Goal: Task Accomplishment & Management: Manage account settings

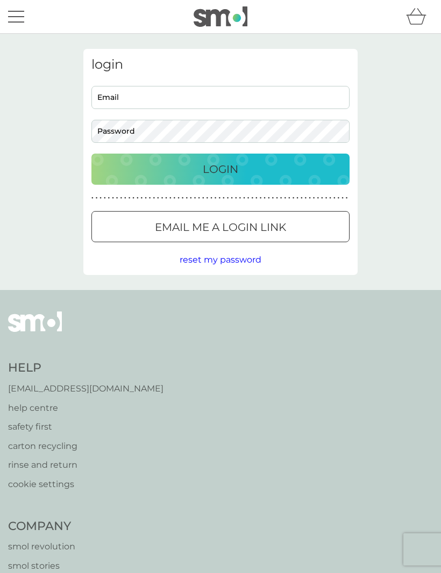
click at [109, 103] on input "Email" at bounding box center [220, 97] width 258 height 23
type input "jennyfereday@hotmail.com"
click at [196, 170] on div "Login" at bounding box center [220, 169] width 236 height 17
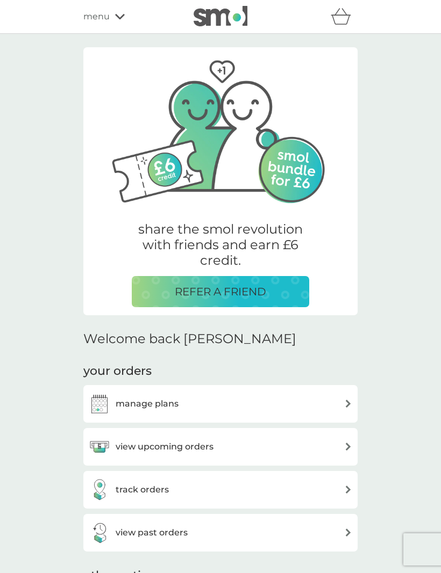
click at [119, 404] on h3 "manage plans" at bounding box center [147, 404] width 63 height 14
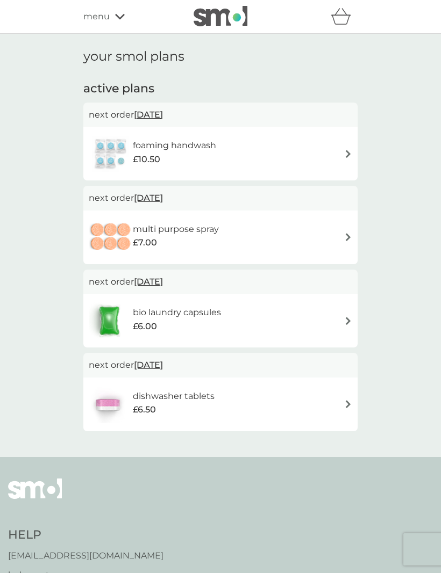
click at [351, 155] on img at bounding box center [348, 154] width 8 height 8
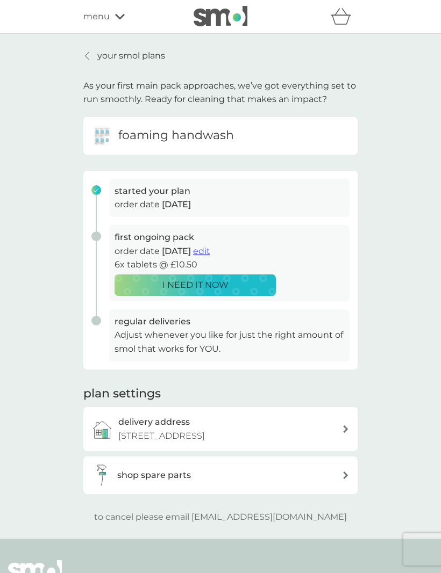
click at [96, 323] on div "regular deliveries Adjust whenever you like for just the right amount of smol t…" at bounding box center [216, 336] width 266 height 52
click at [142, 336] on p "Adjust whenever you like for just the right amount of smol that works for YOU." at bounding box center [229, 341] width 230 height 27
click at [128, 340] on p "Adjust whenever you like for just the right amount of smol that works for YOU." at bounding box center [229, 341] width 230 height 27
click at [111, 469] on img at bounding box center [101, 475] width 20 height 21
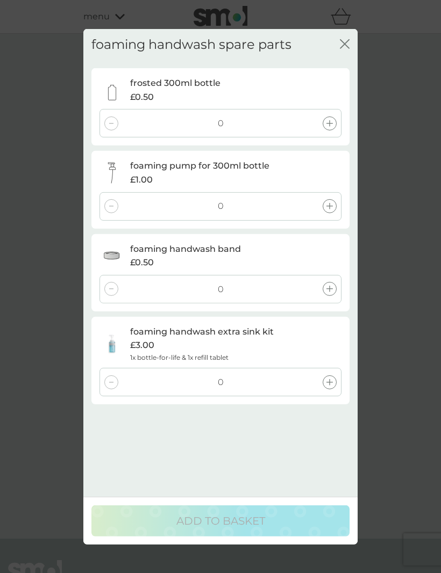
click at [348, 39] on icon "close" at bounding box center [345, 44] width 10 height 10
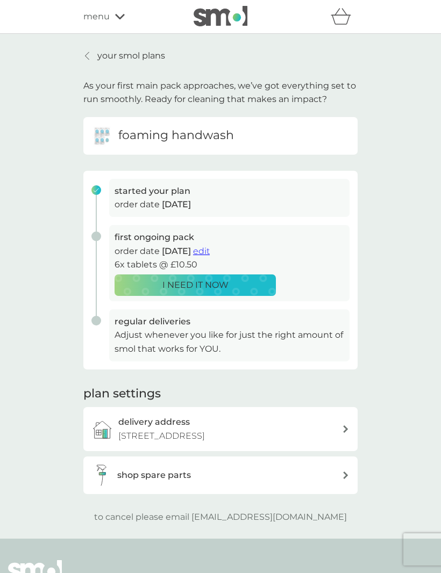
click at [98, 134] on img at bounding box center [101, 135] width 21 height 21
click at [95, 188] on div "started your plan order date [DATE]" at bounding box center [216, 202] width 266 height 46
click at [210, 249] on span "edit" at bounding box center [201, 251] width 17 height 10
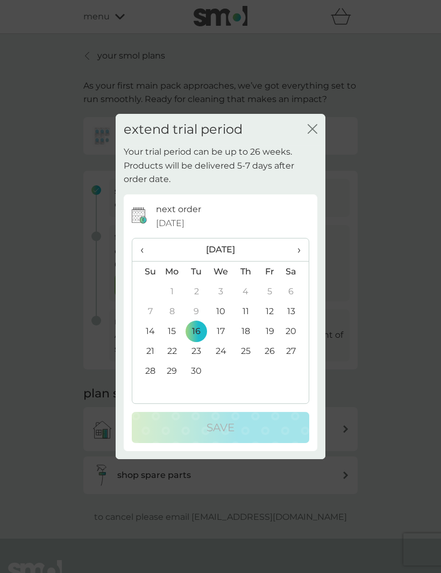
click at [302, 252] on th "›" at bounding box center [295, 250] width 27 height 23
click at [299, 249] on span "›" at bounding box center [295, 250] width 11 height 23
click at [249, 349] on td "25" at bounding box center [245, 351] width 24 height 20
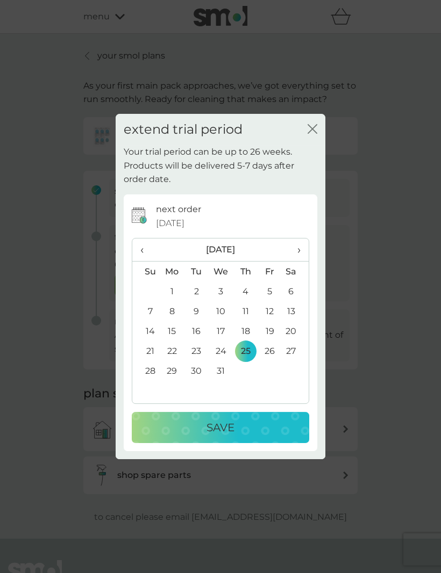
click at [193, 426] on div "Save" at bounding box center [220, 427] width 156 height 17
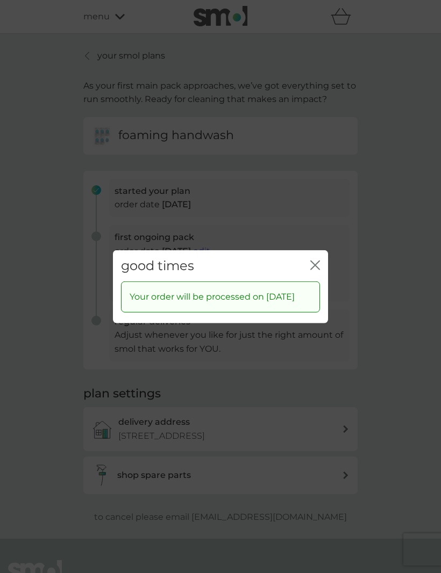
click at [312, 260] on icon "close" at bounding box center [315, 265] width 10 height 10
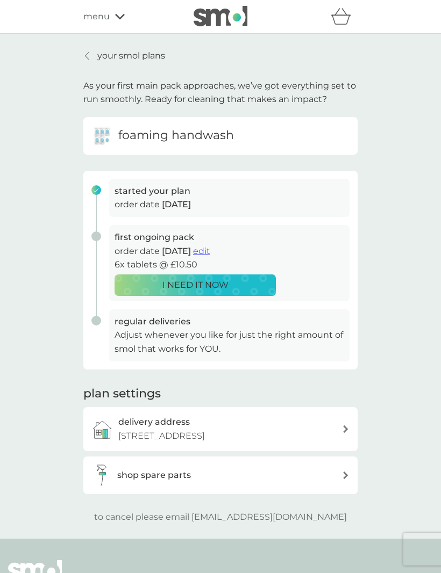
click at [124, 18] on icon at bounding box center [120, 16] width 10 height 6
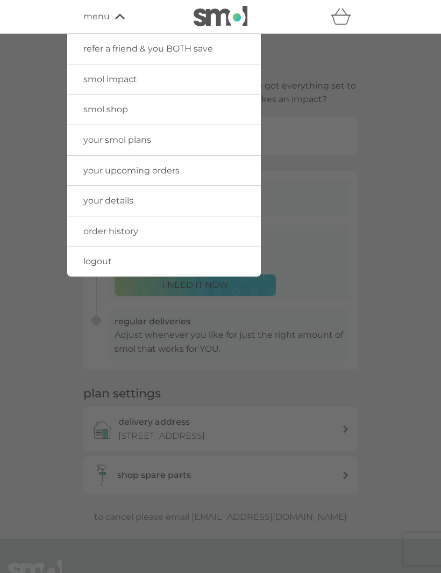
click at [83, 173] on link "your upcoming orders" at bounding box center [163, 171] width 193 height 30
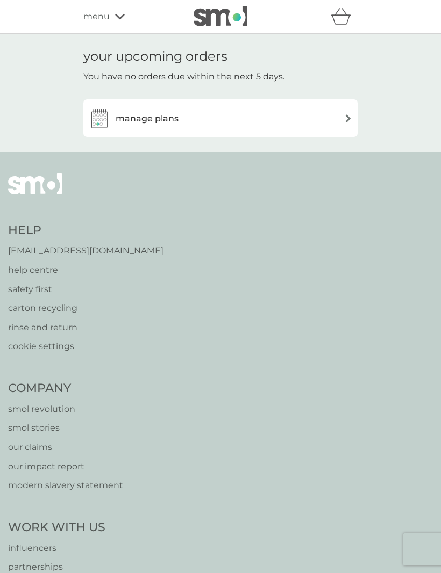
click at [116, 118] on h3 "manage plans" at bounding box center [147, 119] width 63 height 14
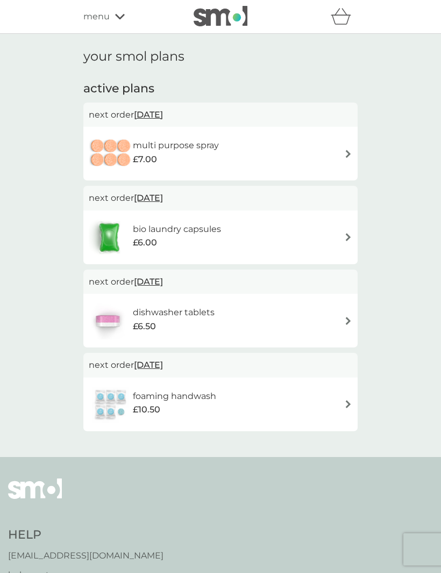
click at [349, 152] on img at bounding box center [348, 154] width 8 height 8
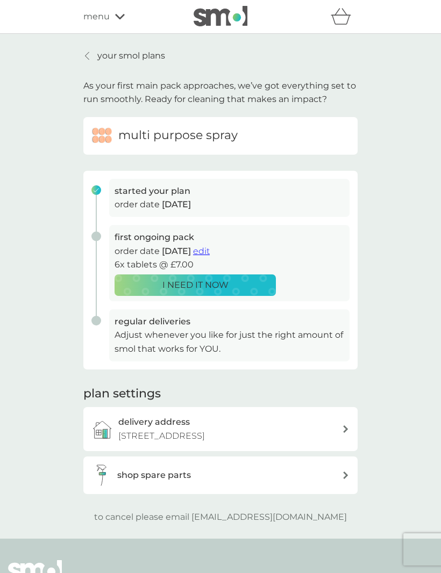
click at [210, 249] on span "edit" at bounding box center [201, 251] width 17 height 10
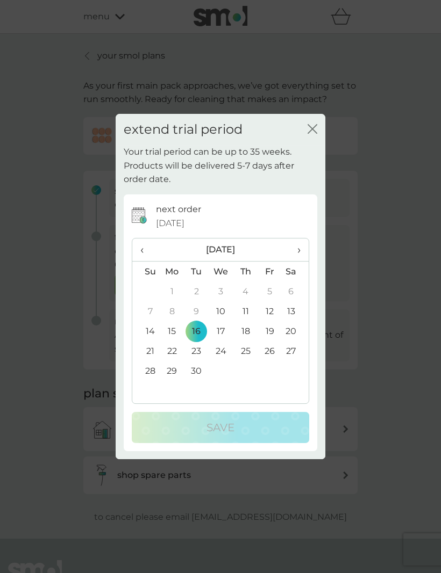
click at [300, 248] on span "›" at bounding box center [295, 250] width 11 height 23
click at [306, 252] on th "›" at bounding box center [295, 250] width 27 height 23
click at [305, 254] on th "›" at bounding box center [295, 250] width 27 height 23
click at [249, 349] on td "25" at bounding box center [245, 351] width 24 height 20
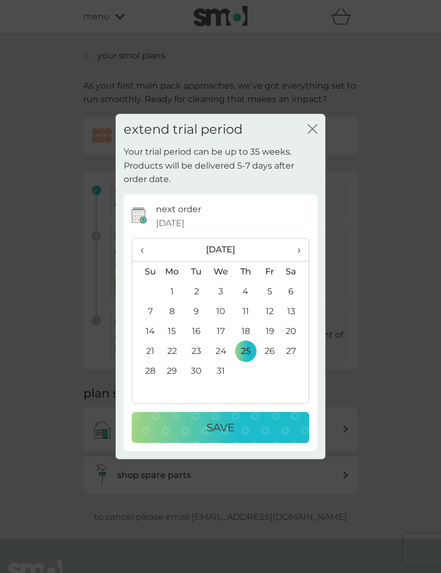
click at [219, 425] on p "Save" at bounding box center [220, 427] width 28 height 17
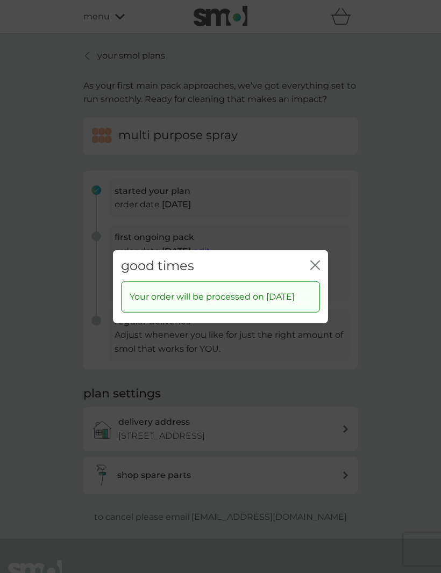
click at [317, 260] on icon "close" at bounding box center [315, 265] width 10 height 10
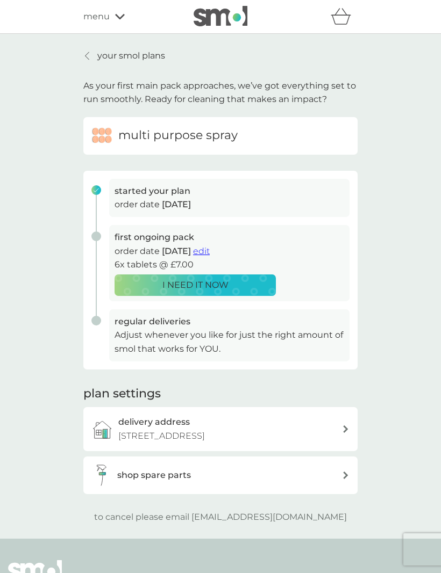
click at [85, 61] on link "your smol plans" at bounding box center [124, 56] width 82 height 14
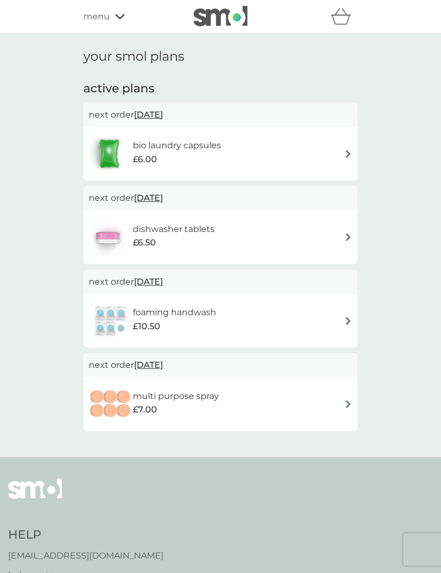
click at [345, 152] on img at bounding box center [348, 154] width 8 height 8
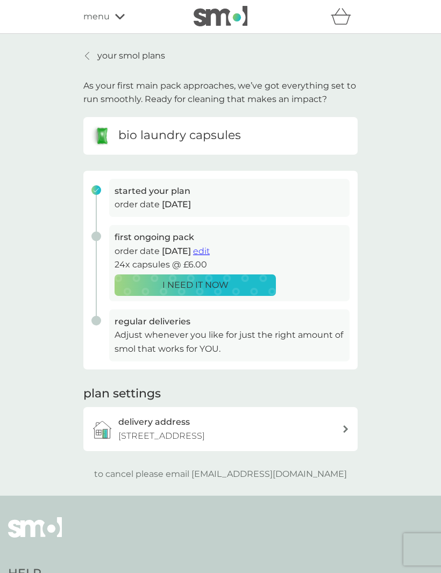
click at [210, 249] on span "edit" at bounding box center [201, 251] width 17 height 10
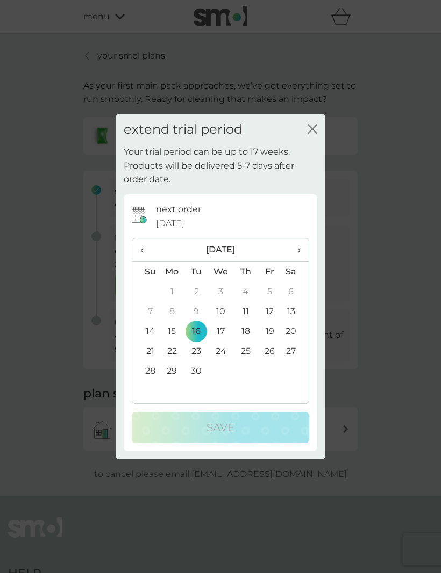
click at [301, 250] on th "›" at bounding box center [295, 250] width 27 height 23
click at [293, 347] on td "25" at bounding box center [295, 351] width 27 height 20
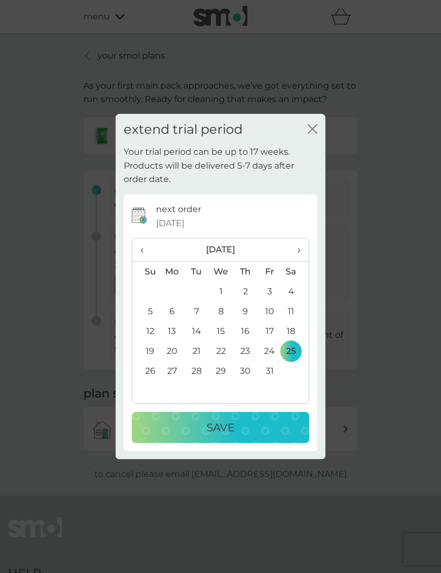
click at [200, 433] on div "Save" at bounding box center [220, 427] width 156 height 17
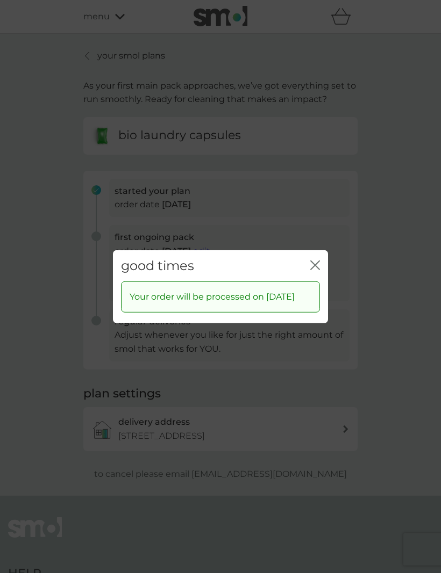
click at [315, 261] on icon "close" at bounding box center [317, 265] width 4 height 9
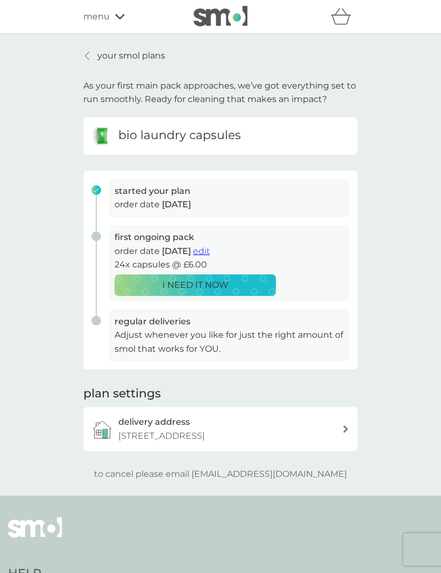
click at [96, 58] on link "your smol plans" at bounding box center [124, 56] width 82 height 14
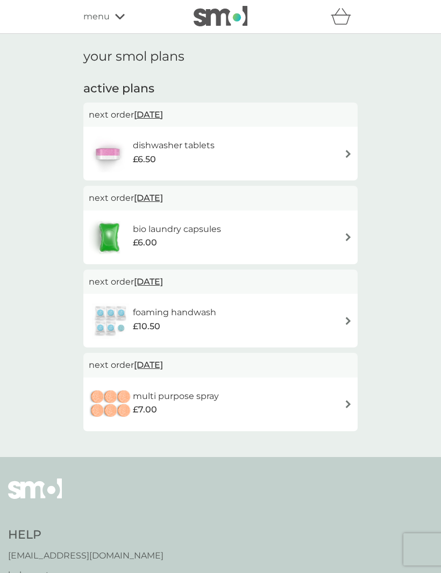
click at [350, 152] on img at bounding box center [348, 154] width 8 height 8
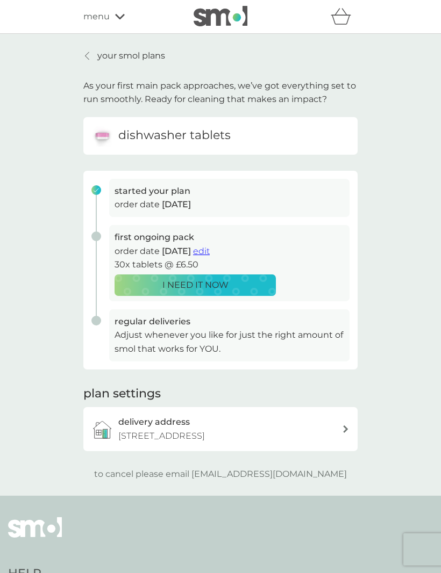
click at [210, 251] on span "edit" at bounding box center [201, 251] width 17 height 10
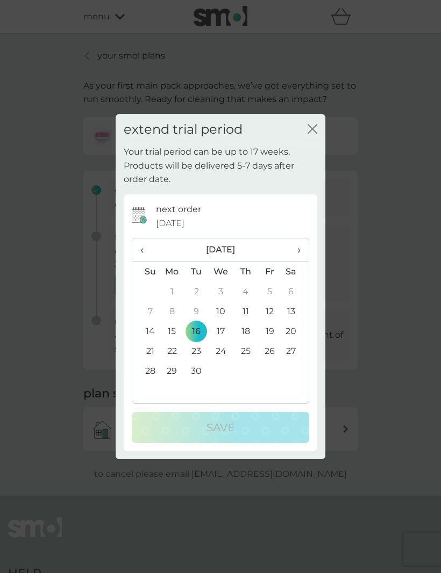
click at [303, 248] on th "›" at bounding box center [295, 250] width 27 height 23
click at [199, 329] on td "14" at bounding box center [196, 331] width 24 height 20
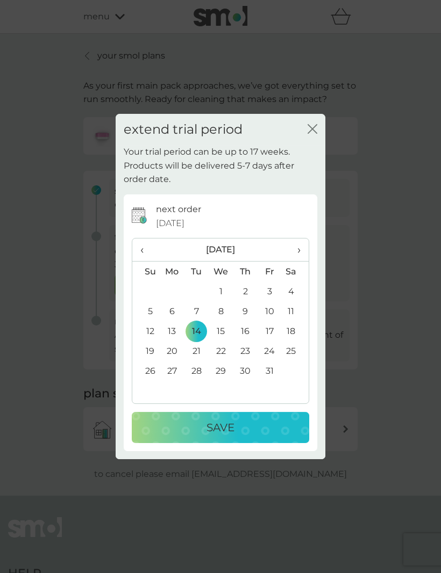
click at [220, 430] on p "Save" at bounding box center [220, 427] width 28 height 17
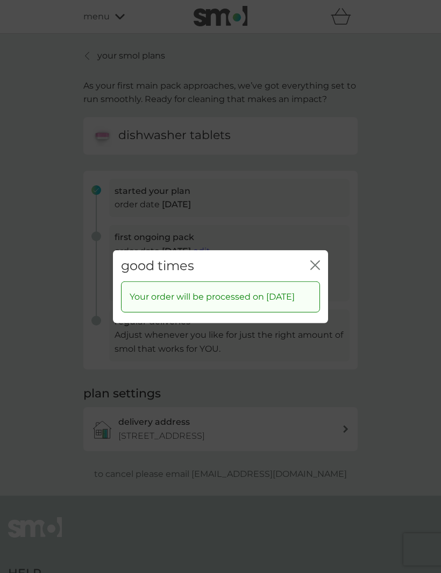
click at [319, 260] on icon "close" at bounding box center [315, 265] width 10 height 10
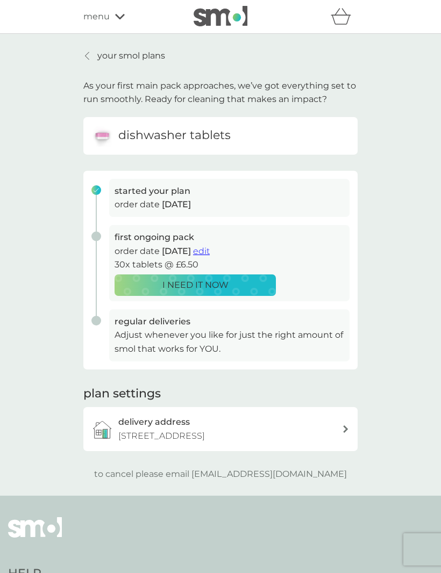
click at [104, 61] on p "your smol plans" at bounding box center [131, 56] width 68 height 14
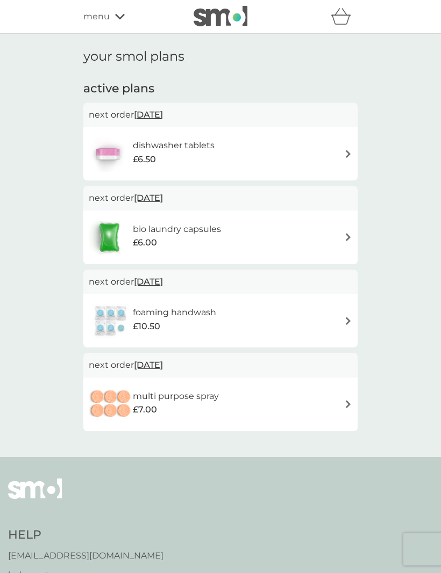
click at [348, 233] on img at bounding box center [348, 237] width 8 height 8
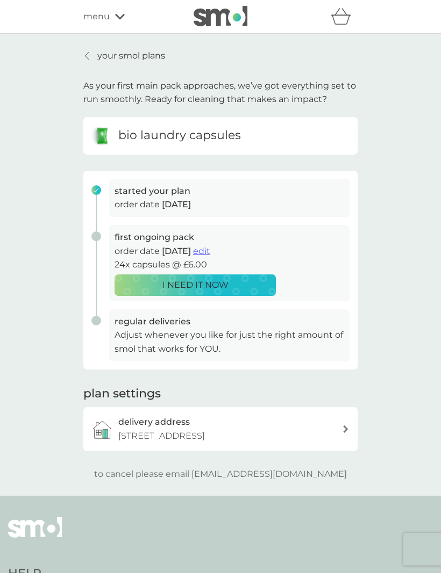
click at [210, 248] on span "edit" at bounding box center [201, 251] width 17 height 10
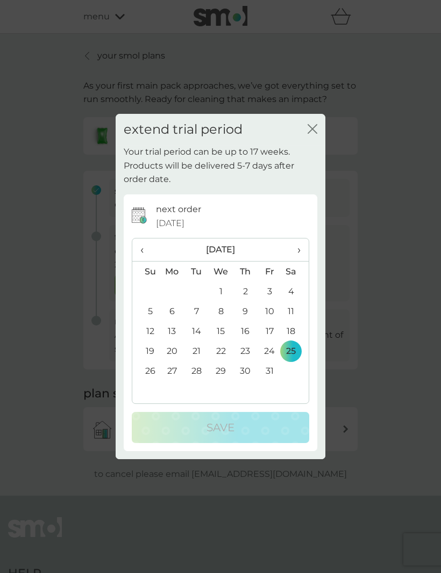
click at [198, 331] on td "14" at bounding box center [196, 331] width 24 height 20
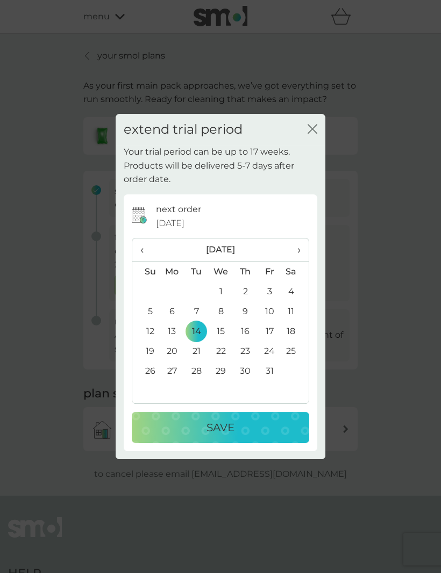
click at [212, 429] on p "Save" at bounding box center [220, 427] width 28 height 17
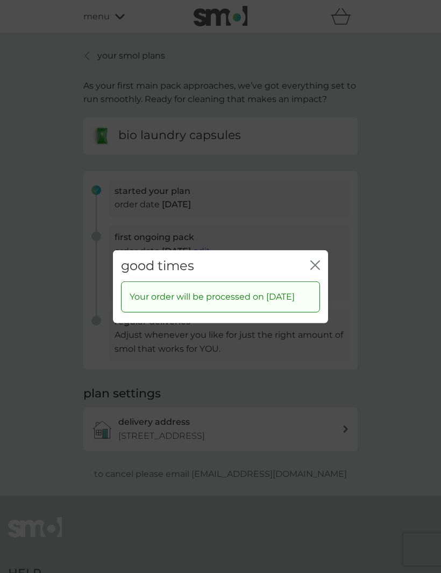
click at [312, 260] on icon "close" at bounding box center [315, 265] width 10 height 10
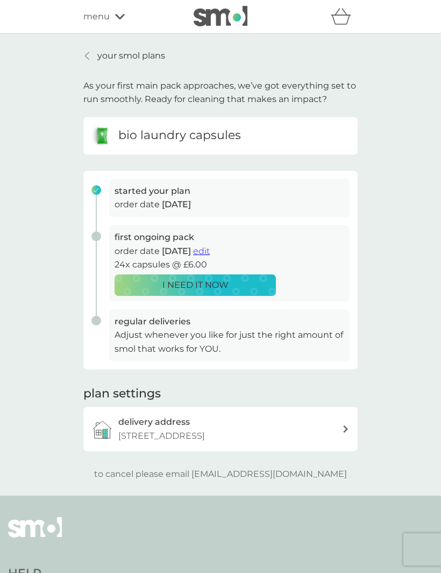
click at [99, 59] on p "your smol plans" at bounding box center [131, 56] width 68 height 14
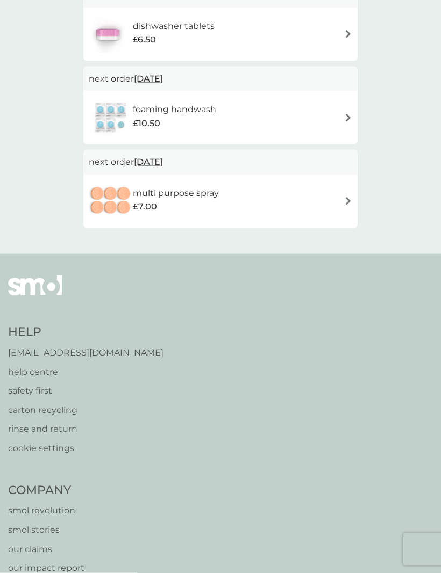
scroll to position [204, 0]
click at [19, 422] on p "rinse and return" at bounding box center [85, 429] width 155 height 14
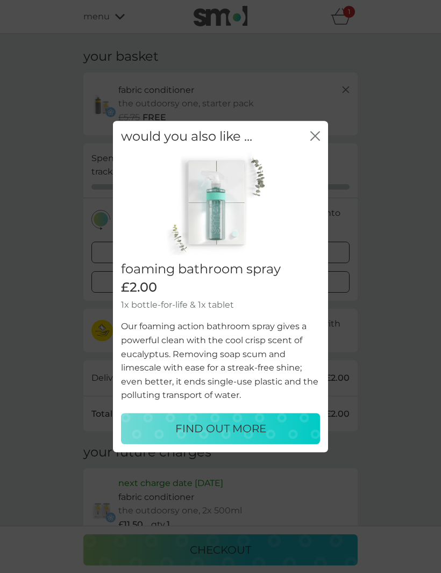
click at [318, 134] on icon "close" at bounding box center [317, 136] width 4 height 9
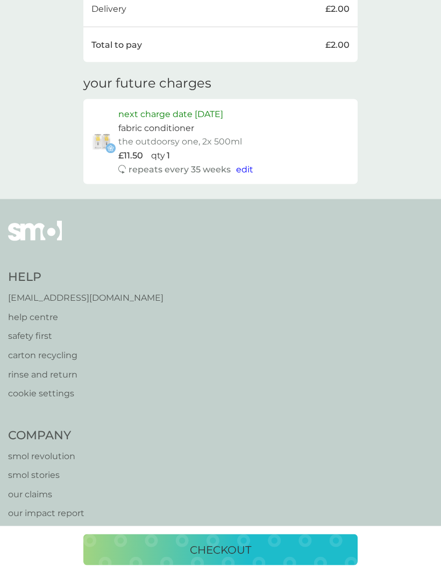
scroll to position [370, 0]
click at [218, 559] on p "checkout" at bounding box center [220, 550] width 61 height 17
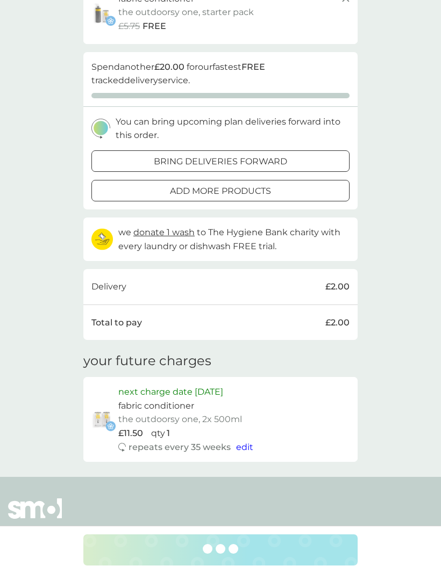
scroll to position [0, 0]
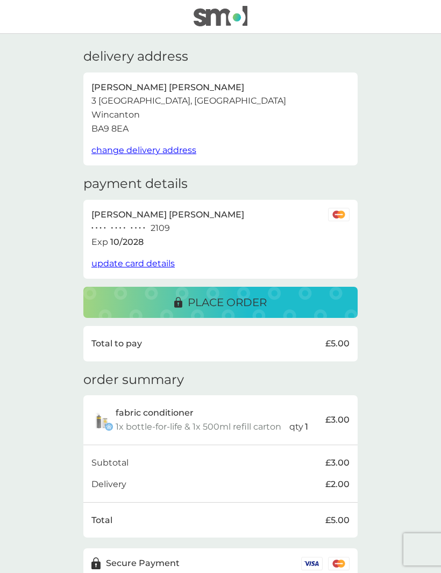
scroll to position [9, 0]
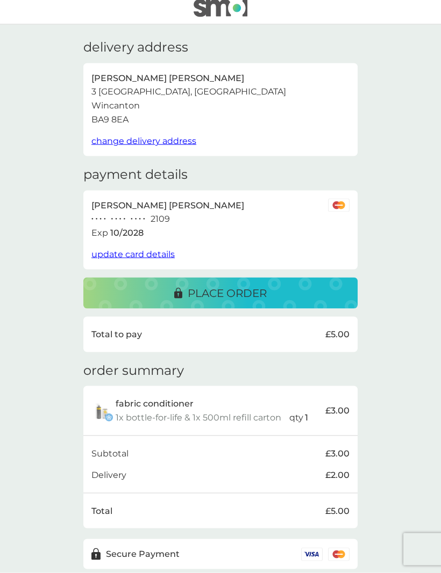
click at [142, 285] on div "place order" at bounding box center [220, 293] width 253 height 17
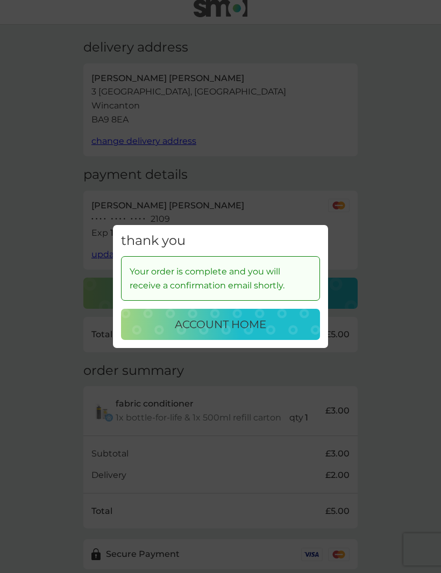
click at [164, 340] on button "account home" at bounding box center [220, 324] width 199 height 31
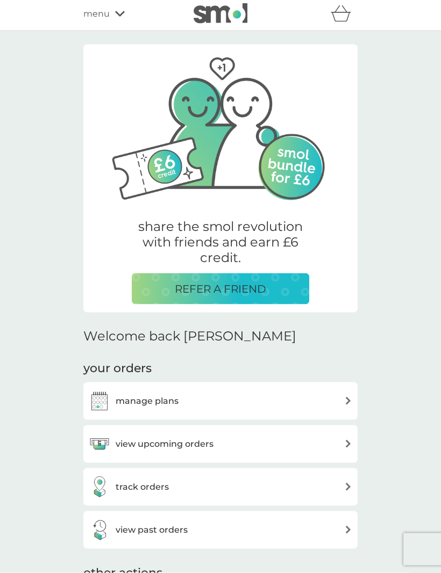
scroll to position [4, 0]
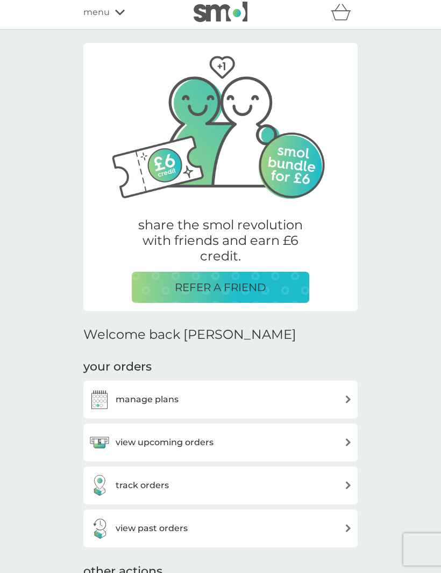
click at [110, 404] on img at bounding box center [99, 399] width 21 height 21
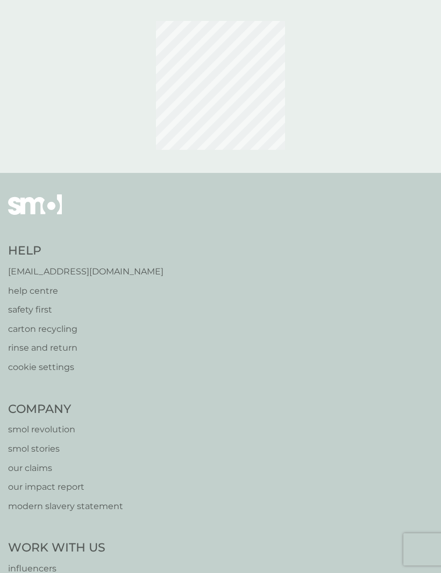
scroll to position [35, 0]
